Goal: Task Accomplishment & Management: Manage account settings

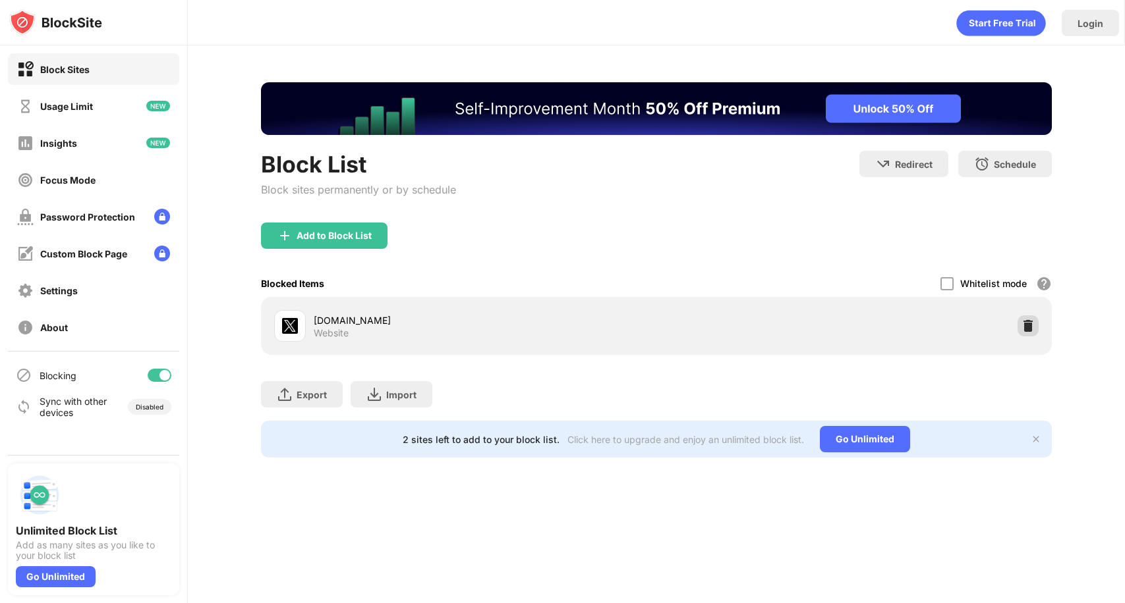
click at [1028, 330] on img at bounding box center [1027, 325] width 13 height 13
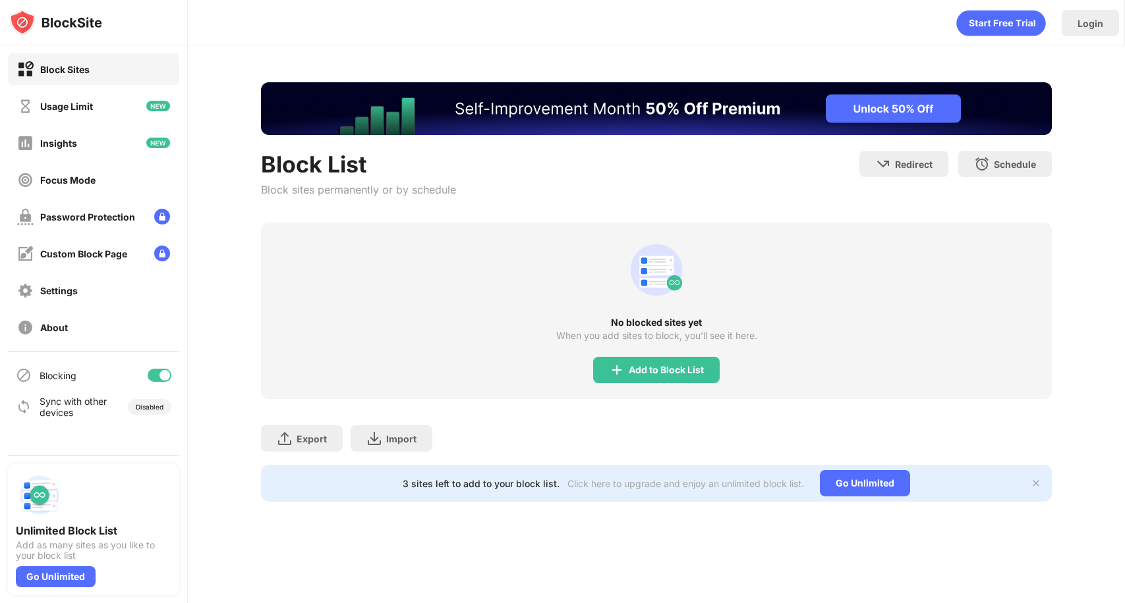
click at [673, 371] on div "Add to Block List" at bounding box center [665, 370] width 75 height 11
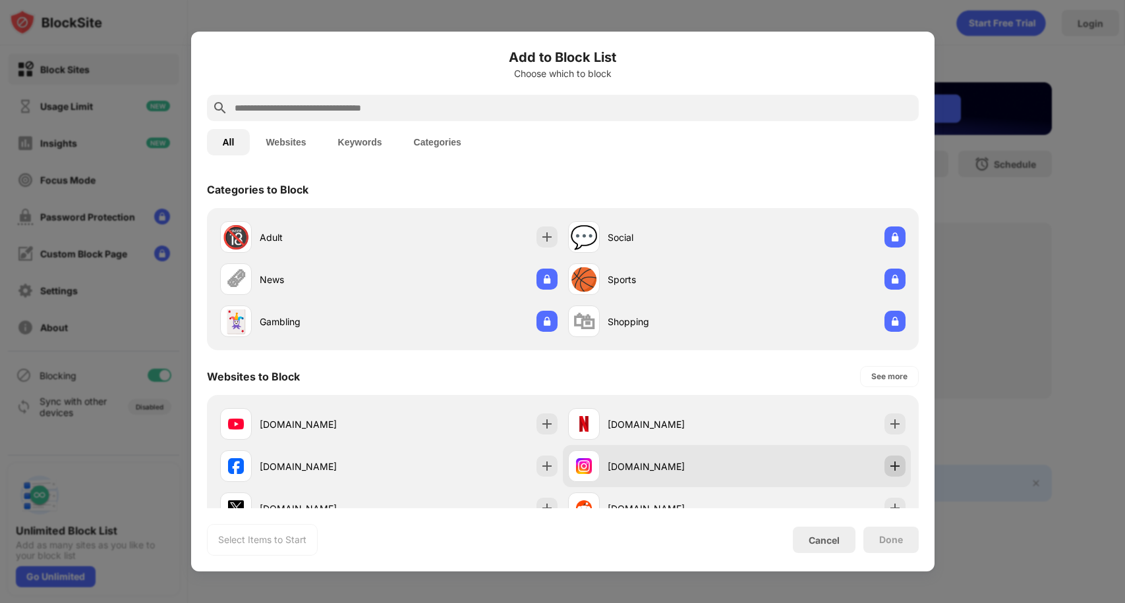
click at [891, 460] on img at bounding box center [894, 466] width 13 height 13
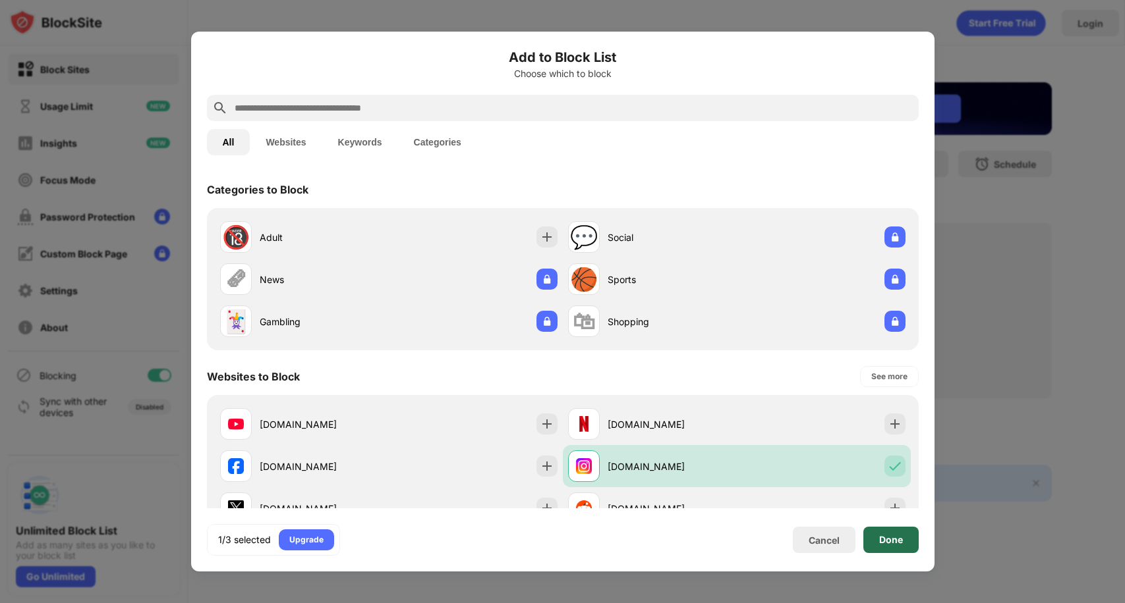
click at [890, 544] on div "Done" at bounding box center [891, 540] width 24 height 11
